Goal: Feedback & Contribution: Contribute content

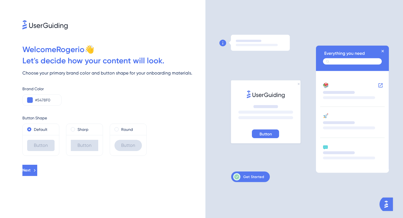
click at [257, 180] on icon at bounding box center [248, 176] width 31 height 7
click at [254, 179] on icon at bounding box center [248, 176] width 31 height 7
click at [73, 130] on span at bounding box center [73, 129] width 4 height 4
click at [77, 128] on input "radio" at bounding box center [77, 128] width 0 height 0
click at [31, 173] on span "Next" at bounding box center [27, 170] width 8 height 7
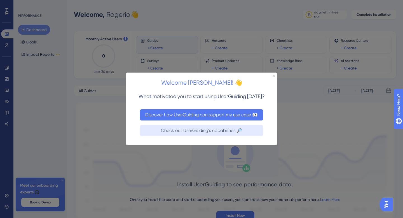
click at [175, 115] on button "Discover how UserGuiding can support my use case 👀" at bounding box center [201, 114] width 123 height 11
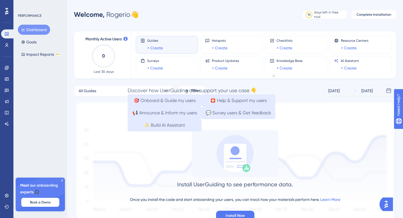
scroll to position [2, 0]
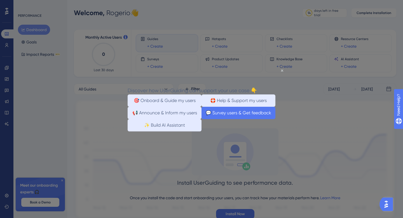
drag, startPoint x: 239, startPoint y: 120, endPoint x: 356, endPoint y: 188, distance: 135.6
click at [239, 119] on button "💬 Survey users & Get feedback" at bounding box center [239, 113] width 74 height 12
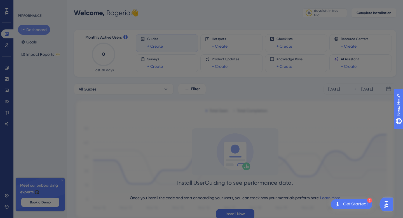
scroll to position [0, 0]
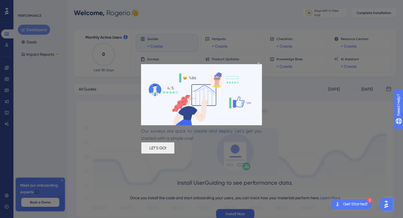
drag, startPoint x: 192, startPoint y: 147, endPoint x: 334, endPoint y: 207, distance: 153.4
click at [175, 147] on button "LET'S GO!" at bounding box center [158, 148] width 34 height 12
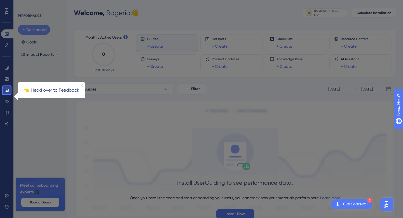
click at [304, 133] on div at bounding box center [207, 118] width 393 height 240
click at [356, 206] on div "Get Started!" at bounding box center [355, 204] width 25 height 6
click at [348, 204] on div "Get Started!" at bounding box center [355, 204] width 25 height 6
click at [49, 85] on div "👈 Head over to Feedback" at bounding box center [51, 90] width 67 height 16
click at [7, 81] on div at bounding box center [7, 42] width 8 height 88
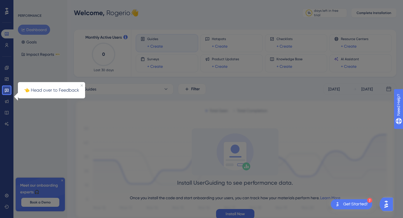
click at [47, 93] on p "👈 Head over to Feedback" at bounding box center [51, 90] width 60 height 7
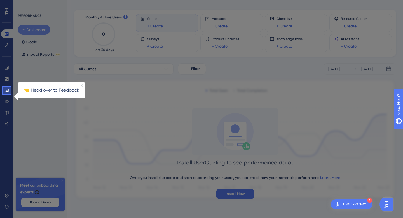
click at [357, 204] on div "Get Started!" at bounding box center [355, 204] width 25 height 6
click at [6, 93] on link at bounding box center [6, 90] width 11 height 9
drag, startPoint x: 62, startPoint y: 181, endPoint x: 64, endPoint y: 167, distance: 14.1
click at [63, 181] on div at bounding box center [207, 98] width 393 height 240
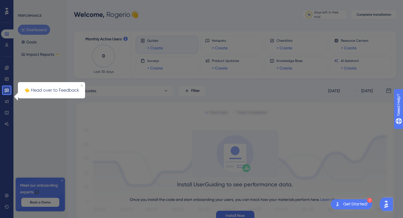
click at [29, 16] on div at bounding box center [207, 120] width 393 height 240
click at [160, 69] on div at bounding box center [207, 120] width 393 height 240
click at [390, 207] on img "Open AI Assistant Launcher" at bounding box center [386, 204] width 10 height 10
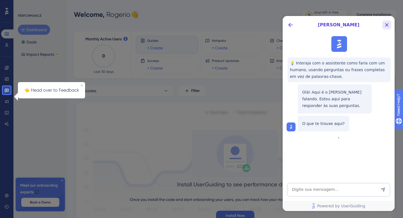
click at [388, 25] on icon "Close Button" at bounding box center [387, 25] width 7 height 7
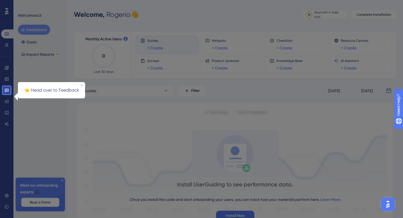
click at [7, 11] on div at bounding box center [7, 43] width 8 height 86
drag, startPoint x: 45, startPoint y: 87, endPoint x: 85, endPoint y: 84, distance: 40.4
click at [45, 87] on p "👈 Head over to Feedback" at bounding box center [51, 90] width 60 height 7
click at [82, 85] on icon "Close Preview" at bounding box center [82, 85] width 2 height 2
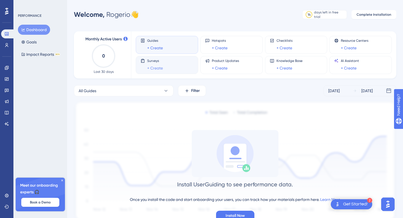
click at [158, 69] on link "+ Create" at bounding box center [155, 68] width 16 height 7
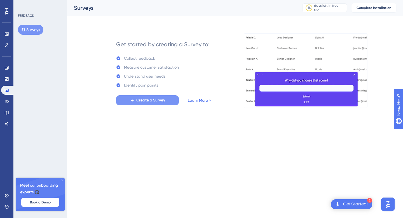
click at [156, 101] on span "Create a Survey" at bounding box center [150, 100] width 29 height 7
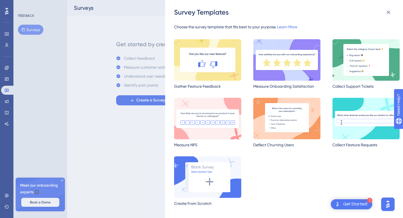
click at [205, 115] on img at bounding box center [207, 118] width 67 height 41
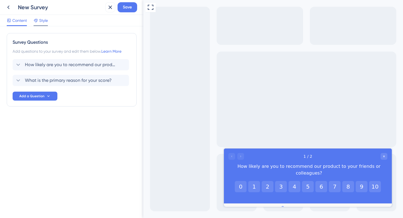
click at [41, 22] on span "Style" at bounding box center [43, 20] width 9 height 7
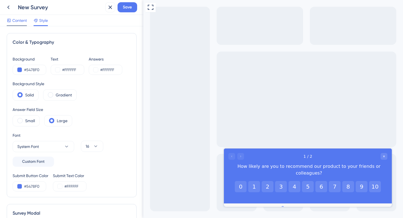
click at [18, 22] on span "Content" at bounding box center [19, 20] width 15 height 7
